Goal: Task Accomplishment & Management: Complete application form

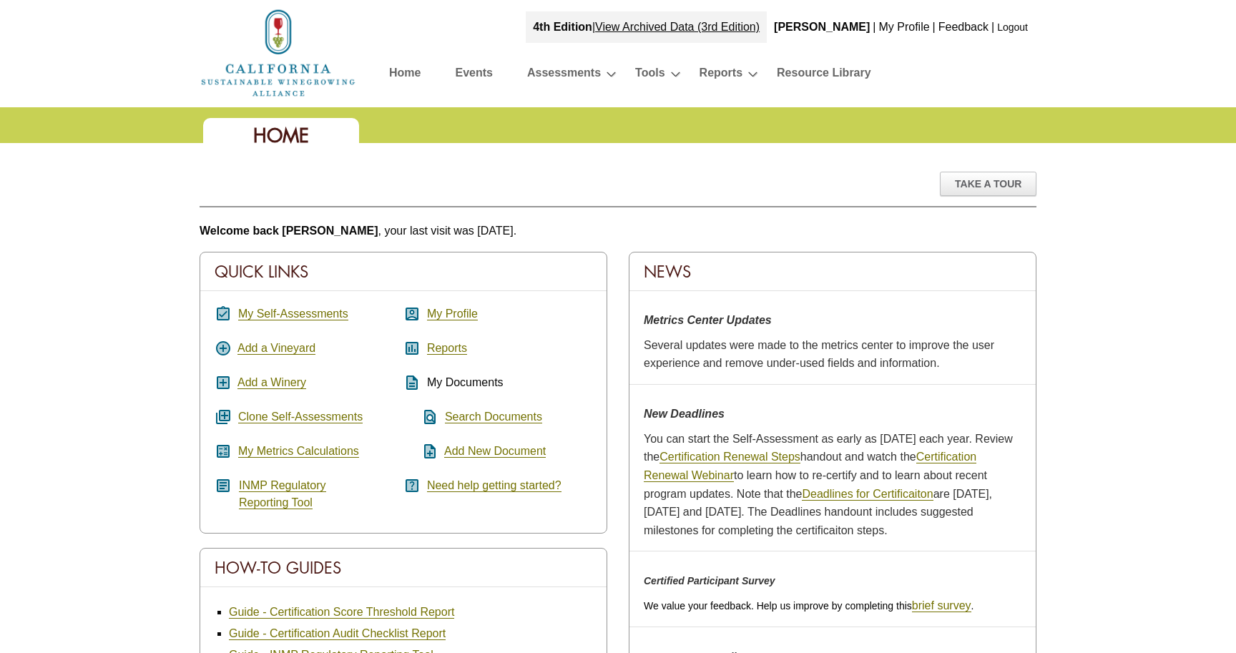
scroll to position [6, 0]
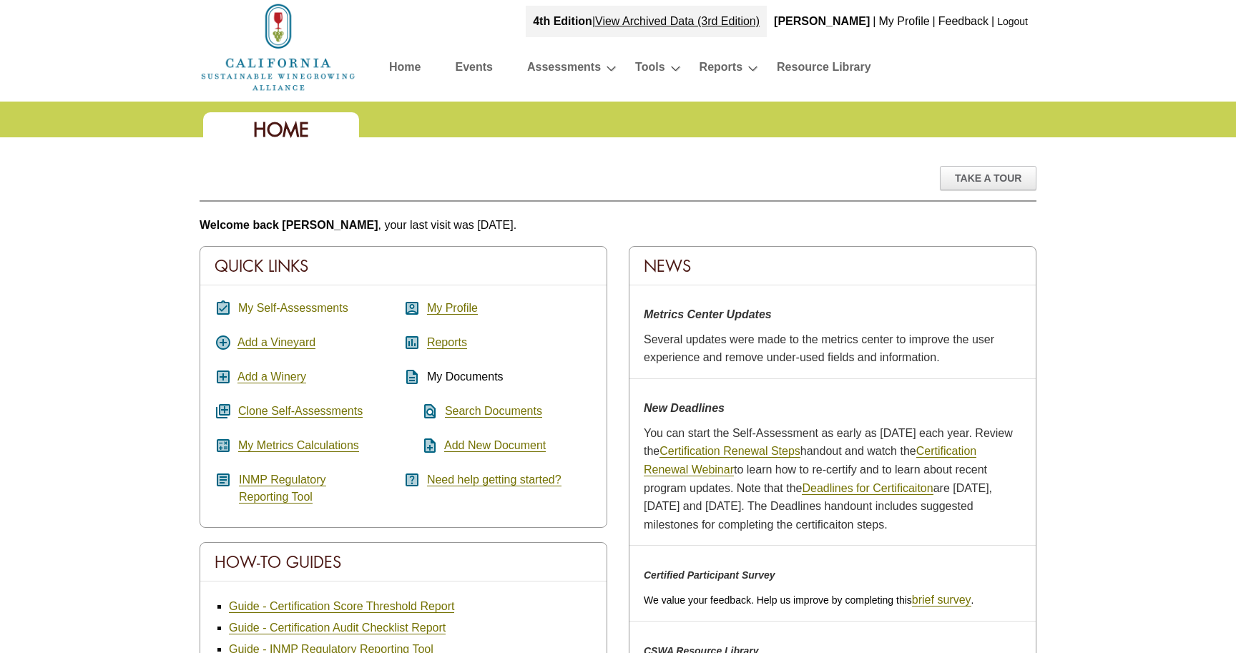
click at [298, 308] on link "My Self-Assessments" at bounding box center [293, 308] width 110 height 13
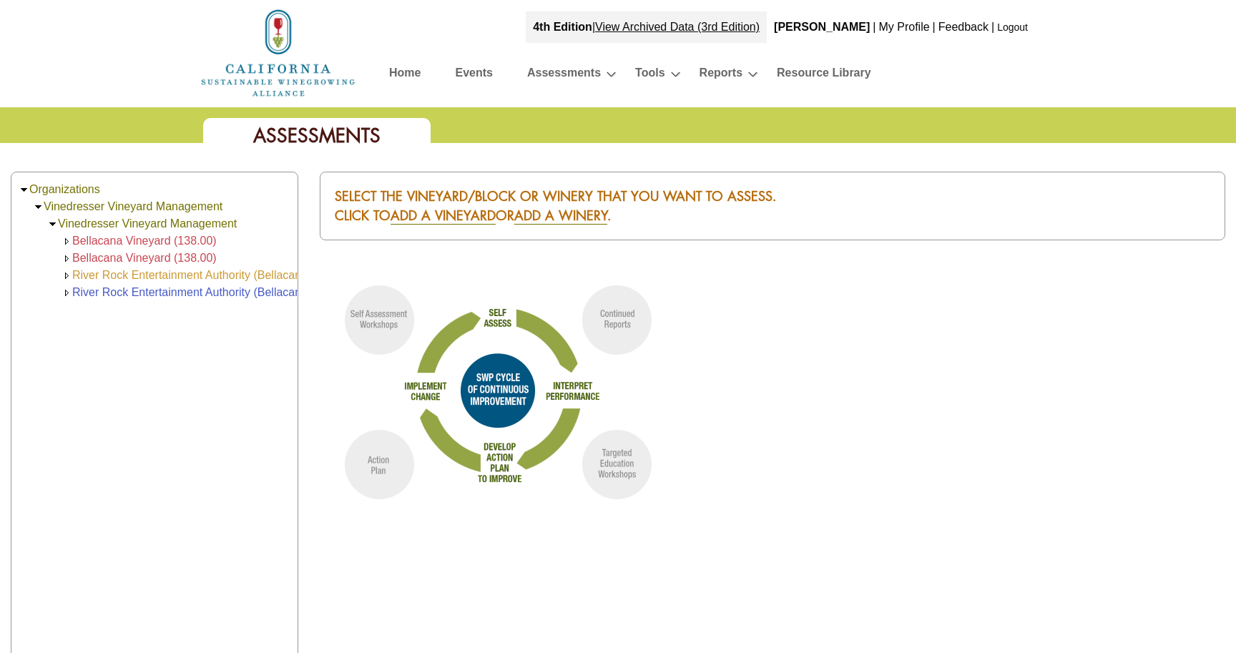
click at [260, 275] on link "River Rock Entertainment Authority (Bellacana Vineyards) (139.00)" at bounding box center [241, 275] width 339 height 12
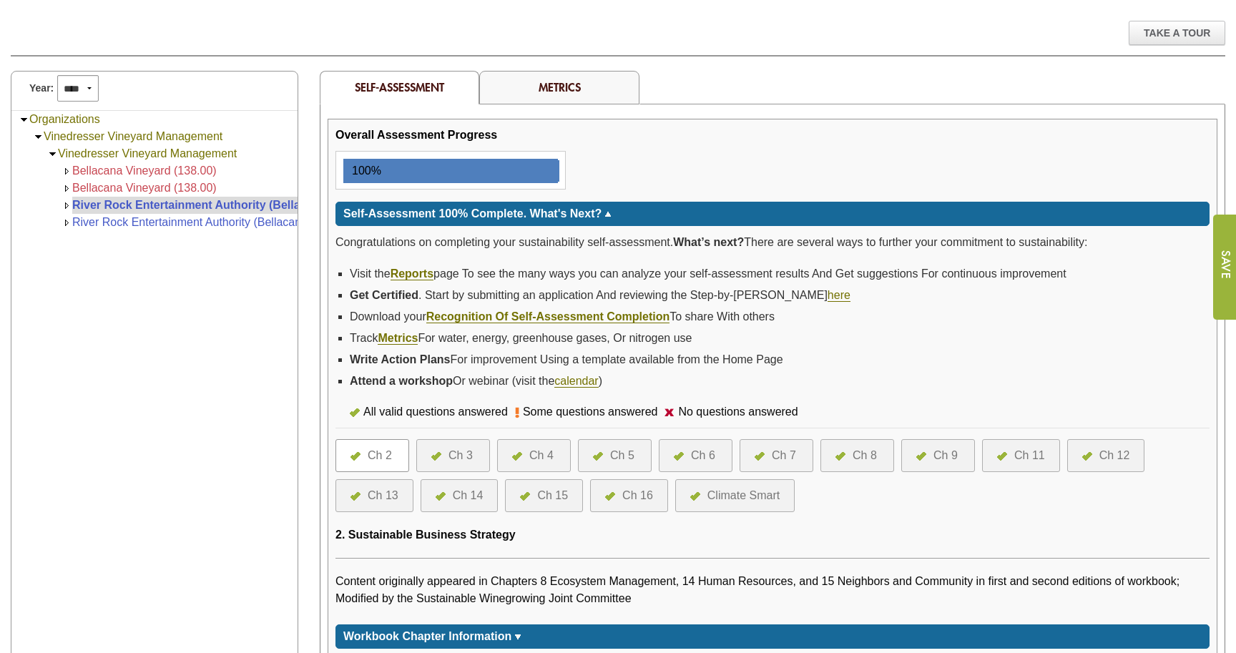
scroll to position [235, 0]
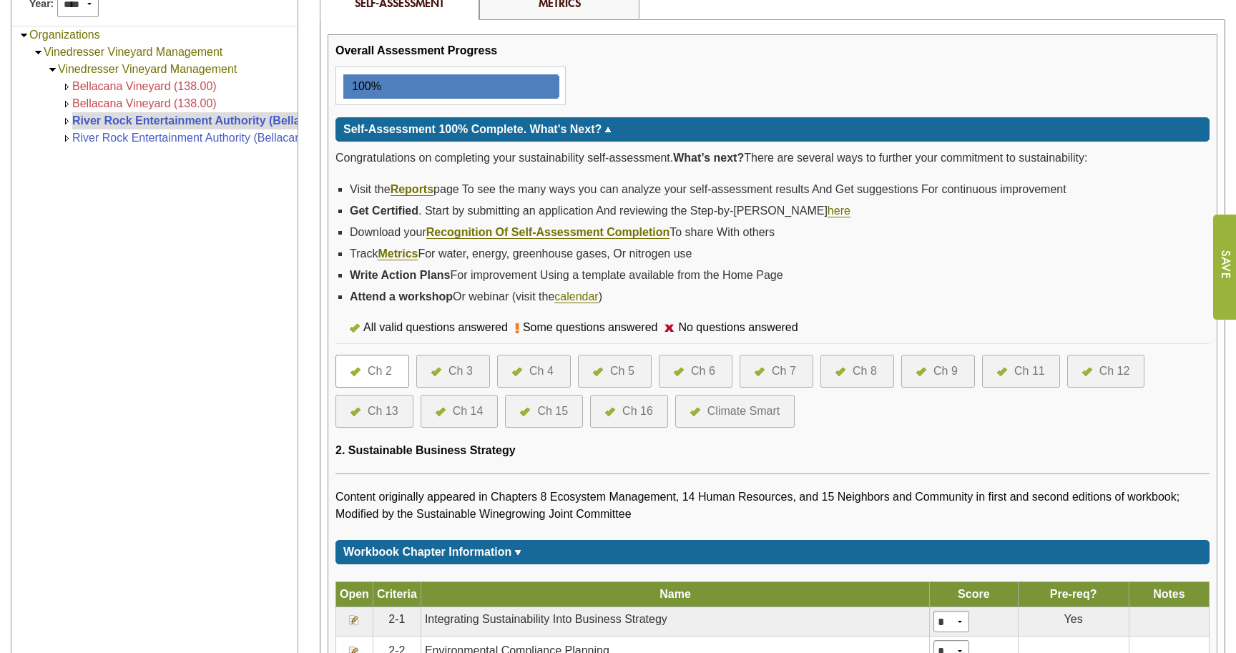
click at [467, 415] on div "Ch 14" at bounding box center [468, 411] width 31 height 17
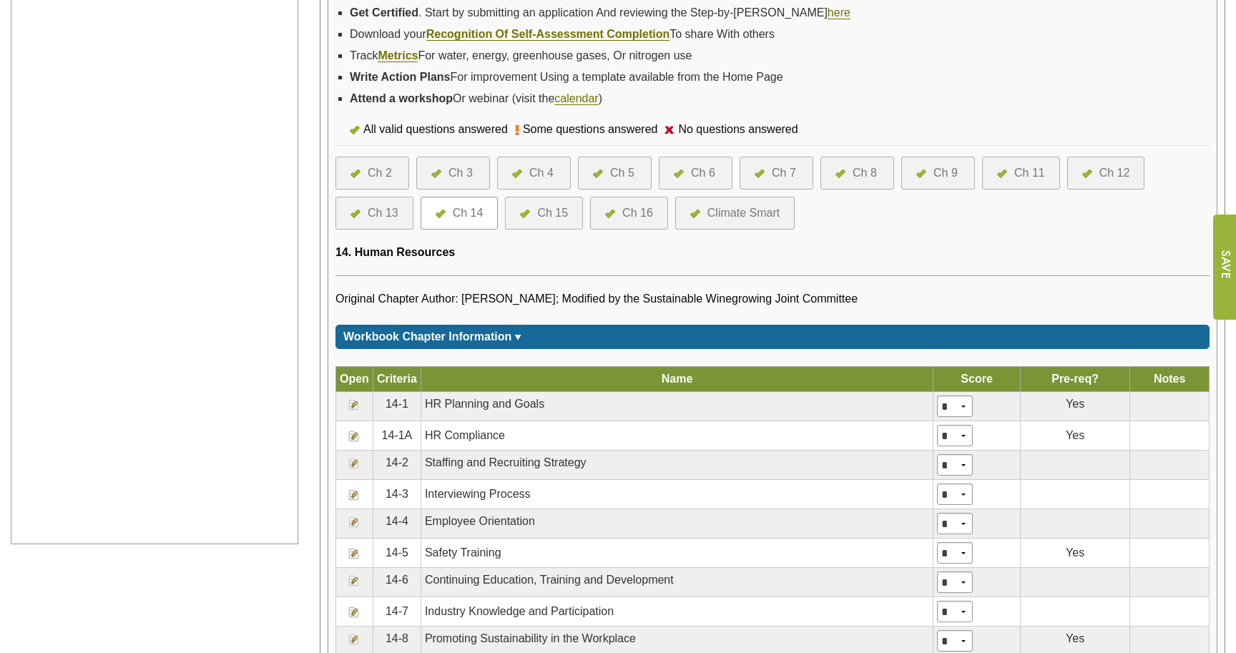
scroll to position [558, 0]
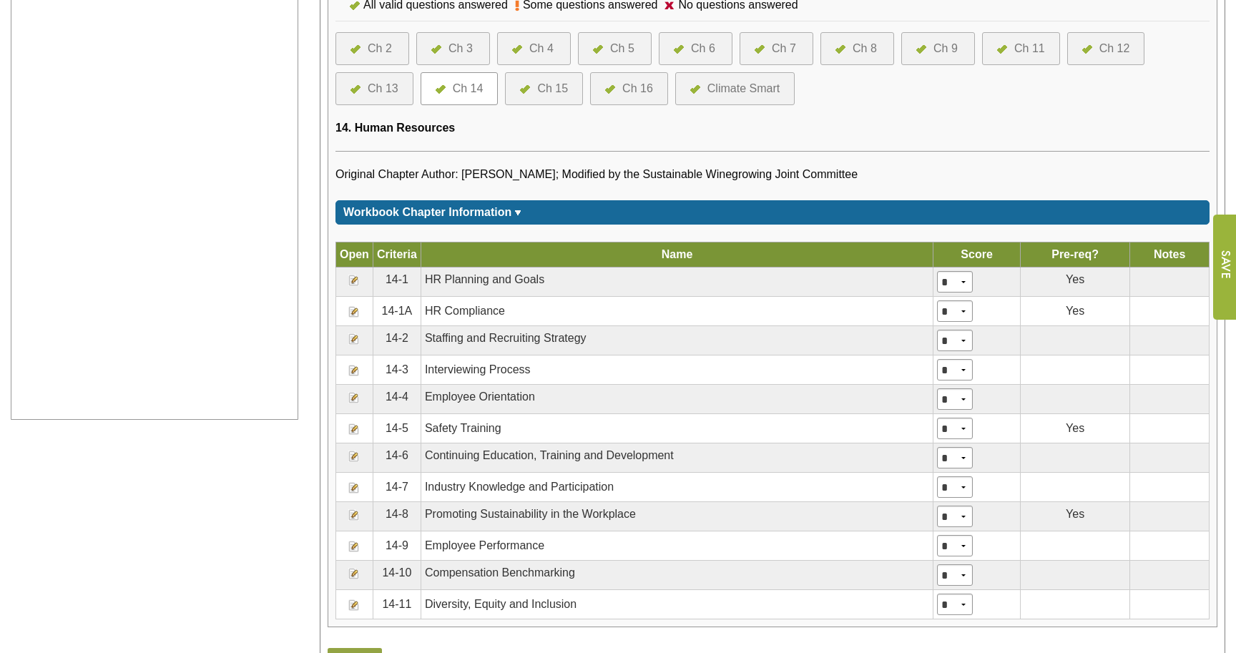
click at [353, 428] on img at bounding box center [353, 428] width 11 height 11
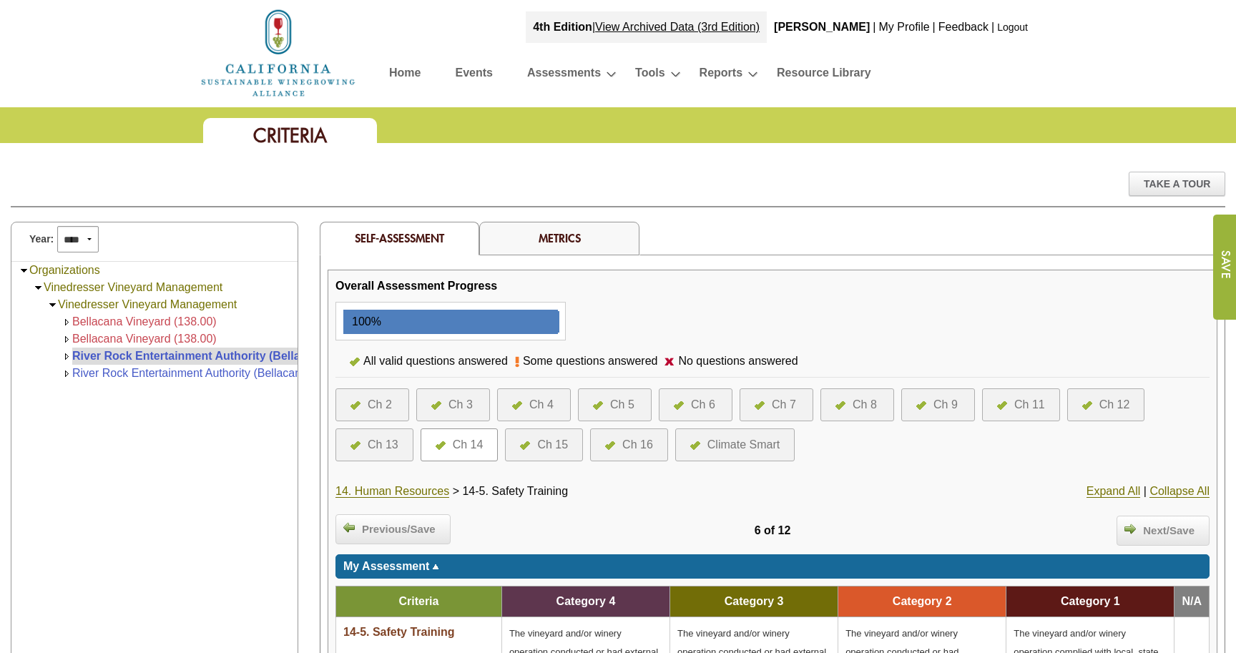
click at [780, 414] on div "Ch 7" at bounding box center [777, 404] width 74 height 33
click at [773, 408] on div "Ch 7" at bounding box center [784, 404] width 24 height 17
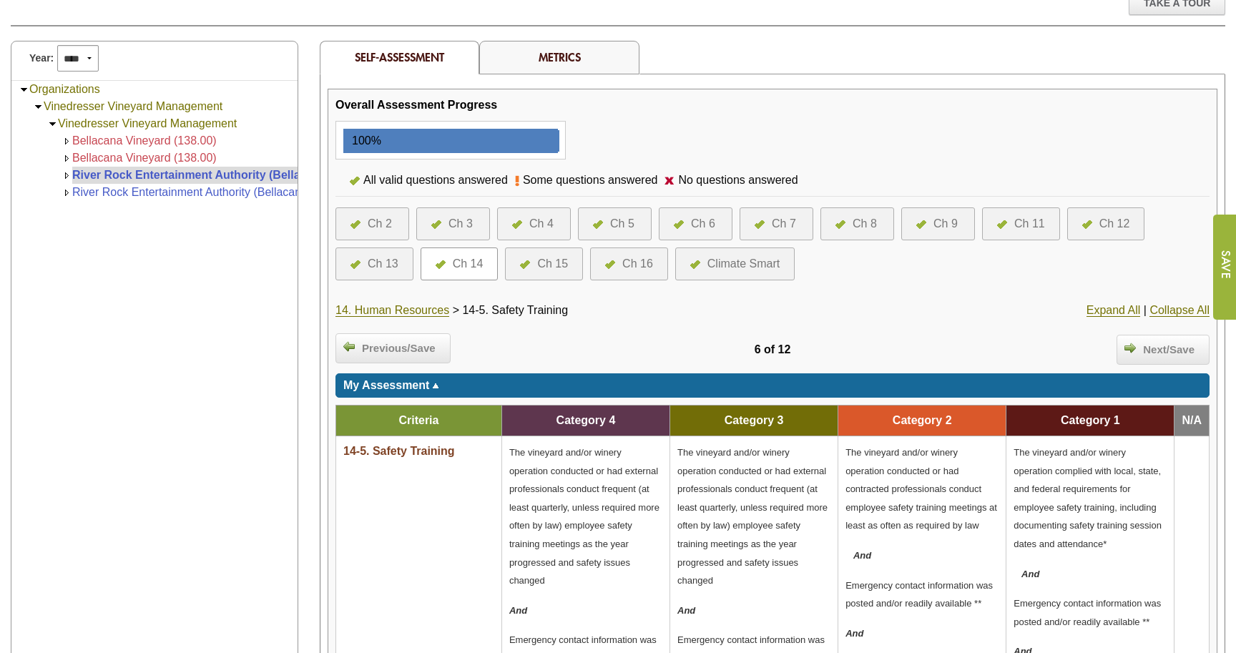
scroll to position [137, 0]
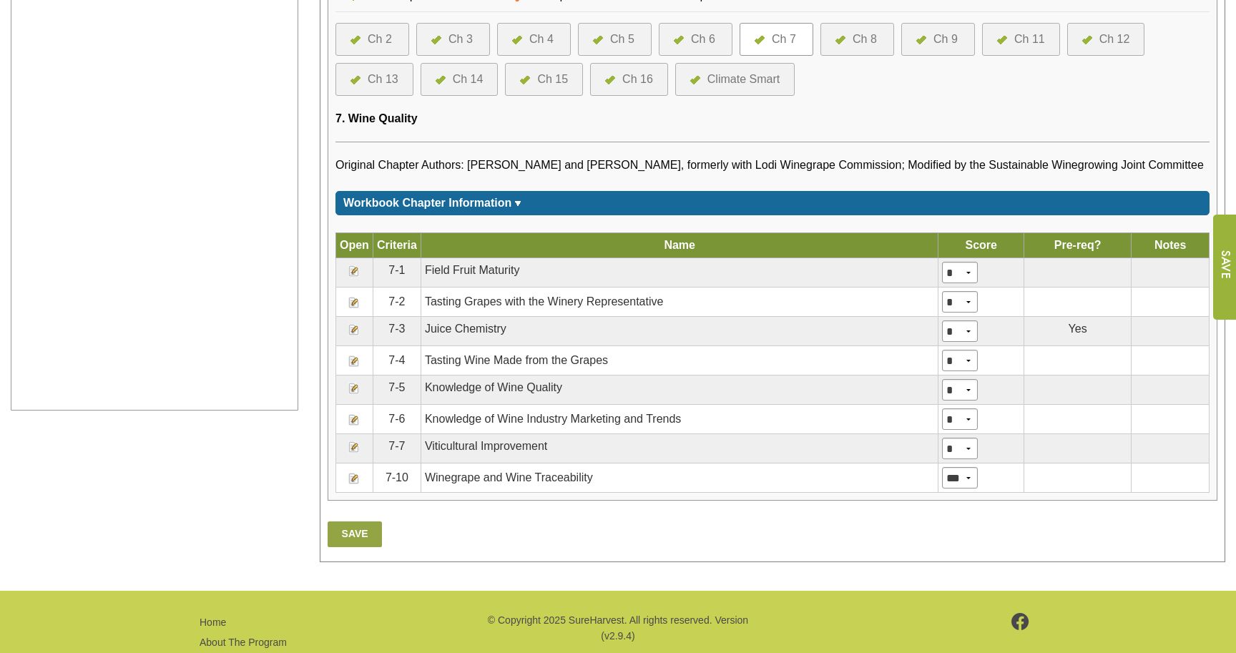
scroll to position [639, 0]
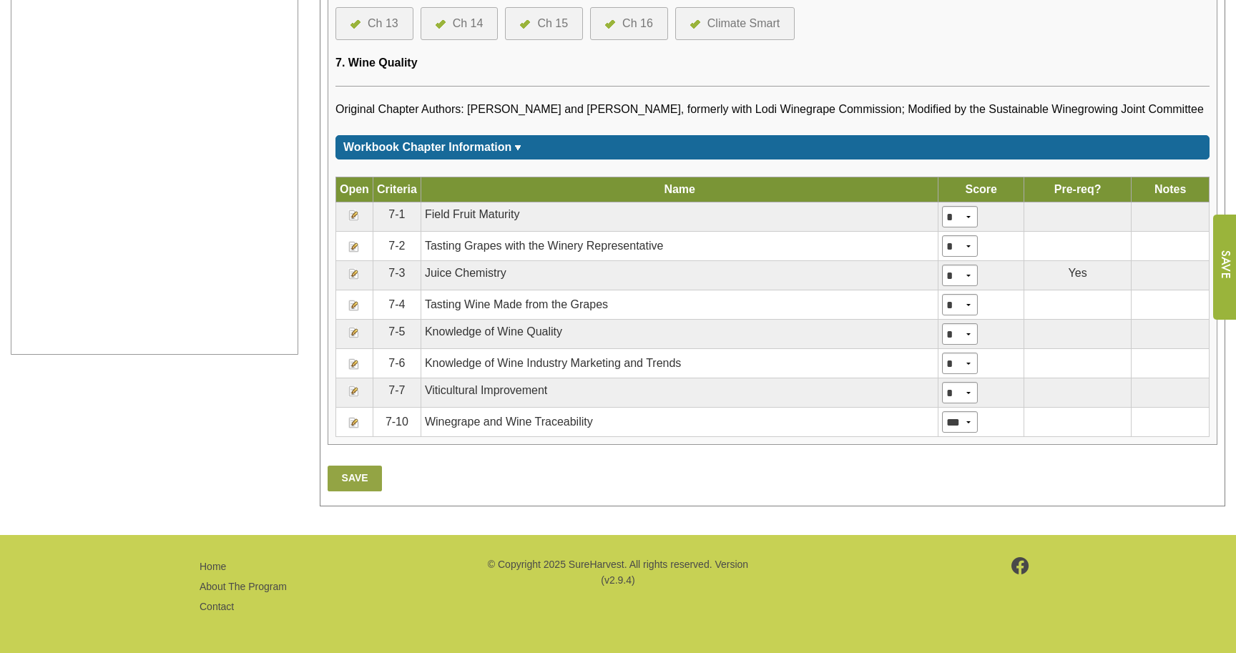
click at [356, 423] on img at bounding box center [353, 422] width 11 height 11
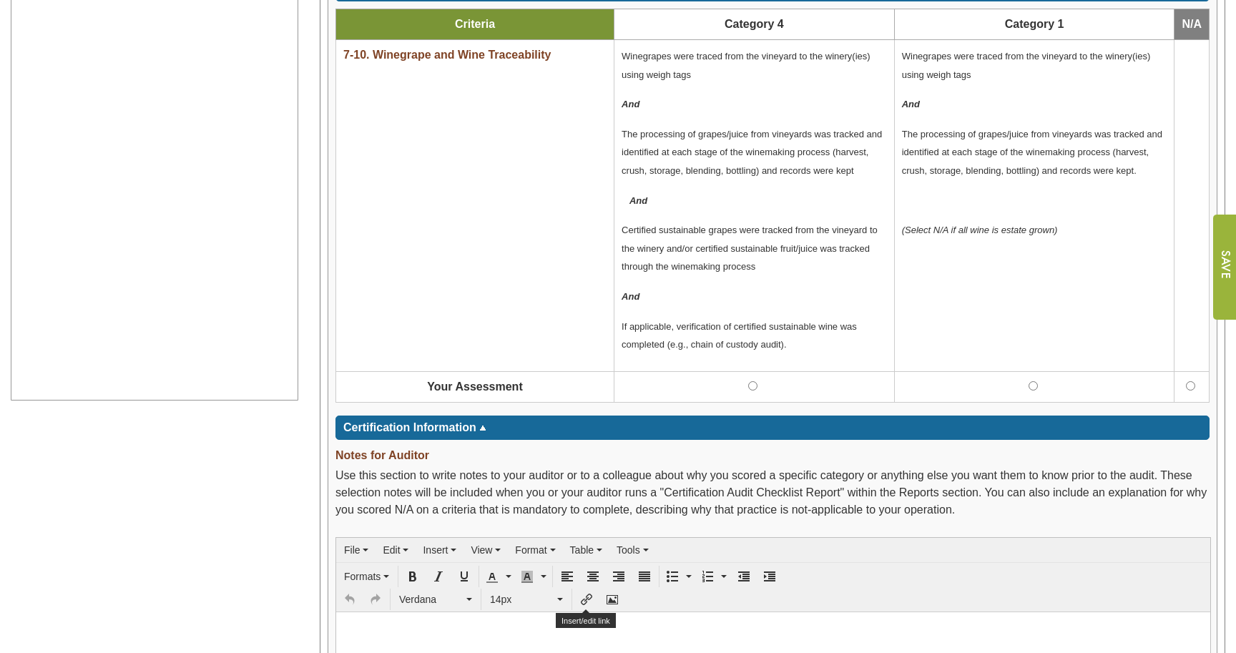
scroll to position [510, 0]
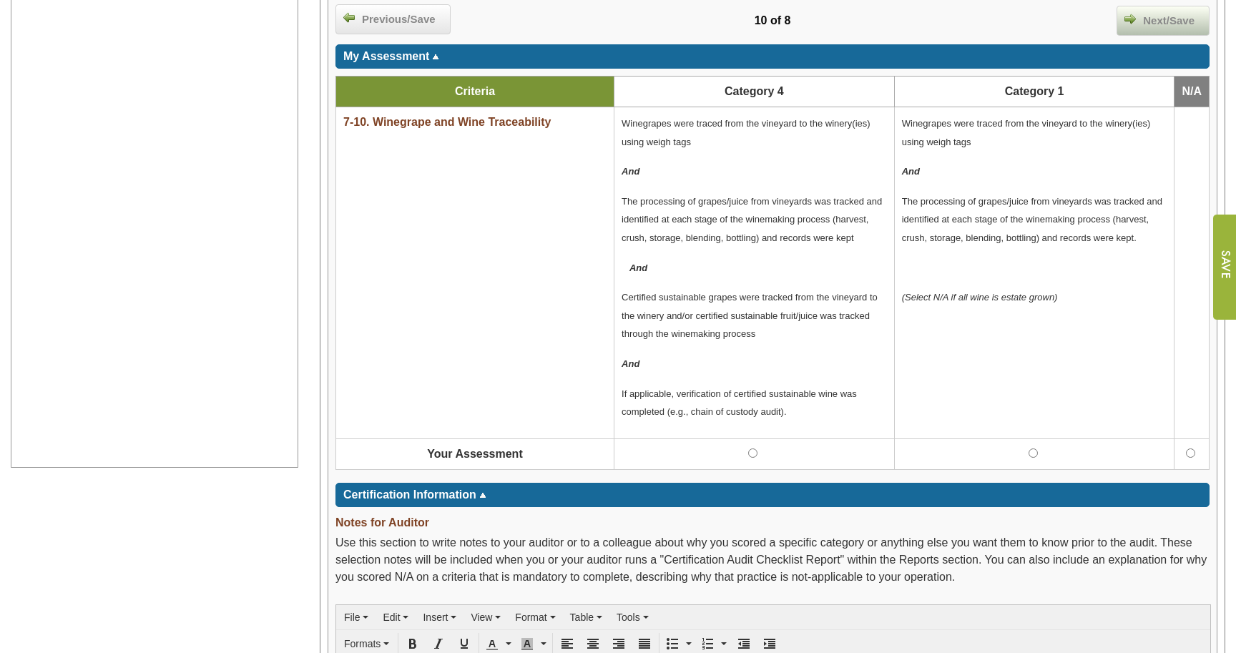
click at [1166, 23] on span "Next/Save" at bounding box center [1169, 21] width 66 height 16
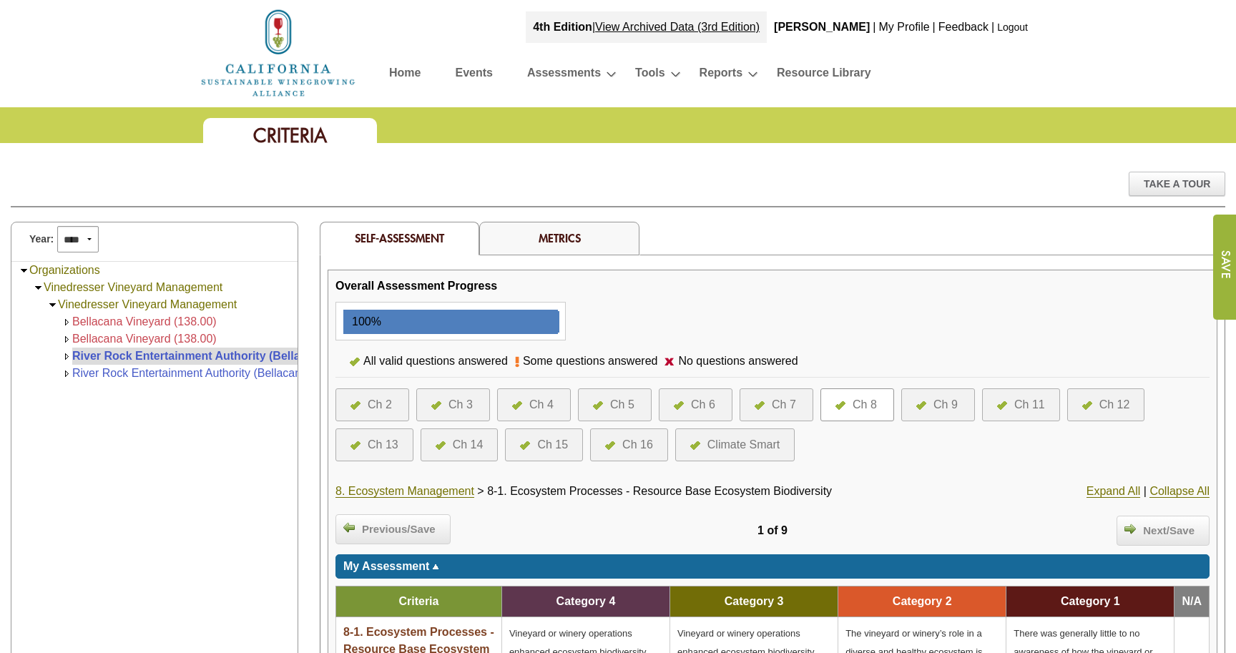
click at [483, 438] on div "Ch 14" at bounding box center [460, 444] width 78 height 33
click at [470, 445] on div "Ch 14" at bounding box center [468, 444] width 31 height 17
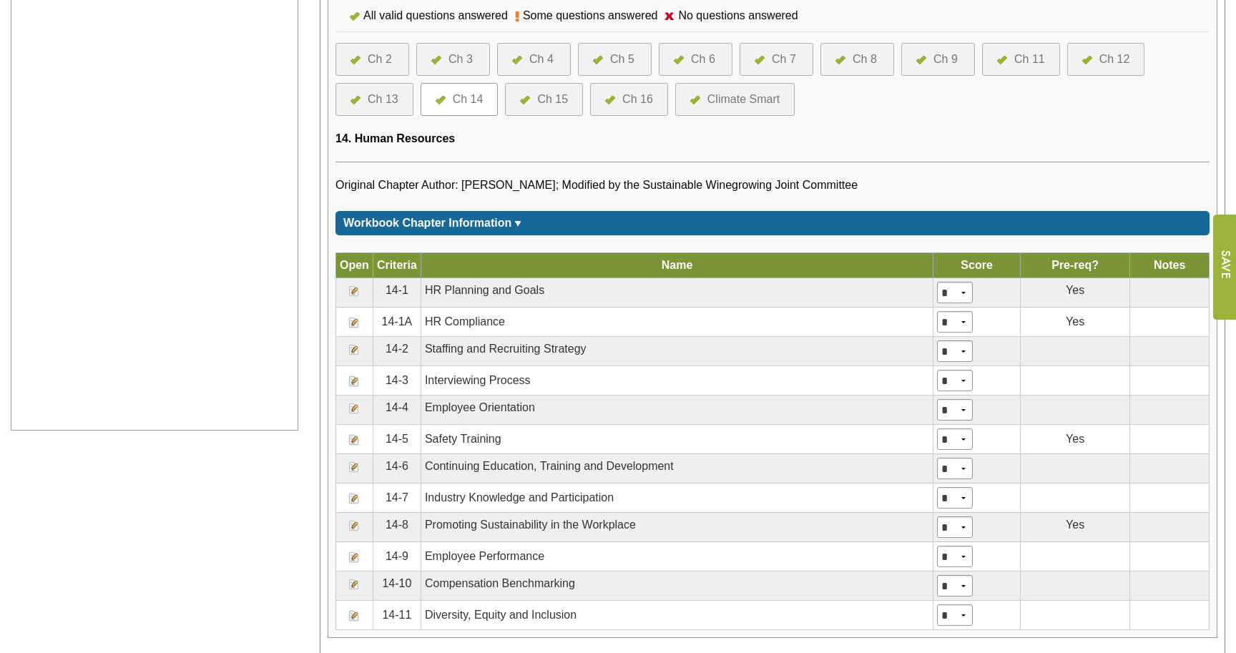
scroll to position [548, 0]
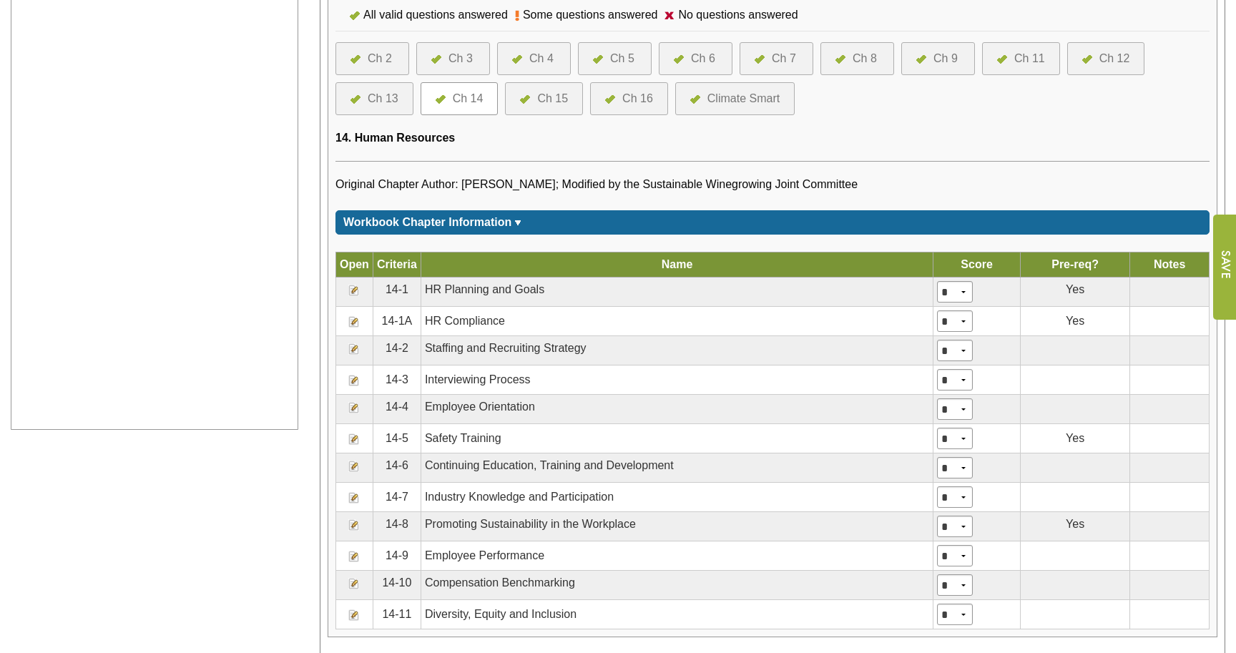
click at [357, 323] on img at bounding box center [353, 321] width 11 height 11
